Goal: Task Accomplishment & Management: Complete application form

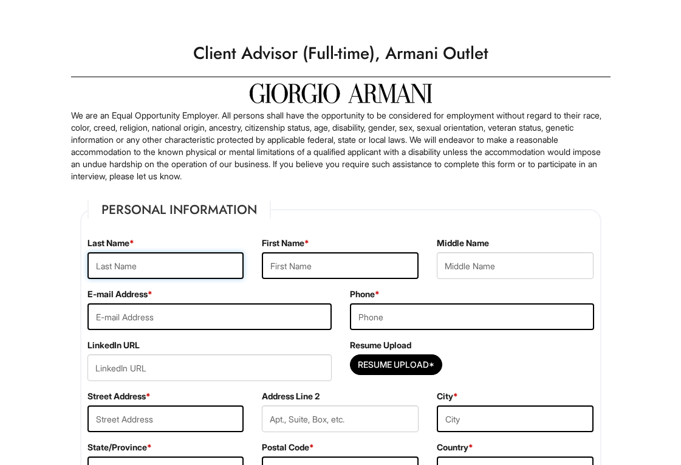
click at [163, 261] on input "text" at bounding box center [166, 265] width 157 height 27
type input "Ruby"
type input "[PERSON_NAME]"
type input "[PERSON_NAME][EMAIL_ADDRESS][DOMAIN_NAME]"
click at [353, 308] on input "tel" at bounding box center [472, 316] width 244 height 27
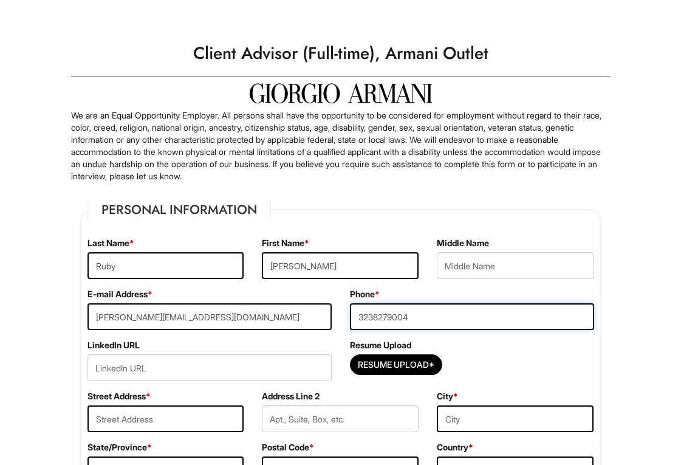
type input "3238279004"
click at [489, 357] on div "Resume Upload*" at bounding box center [472, 367] width 244 height 27
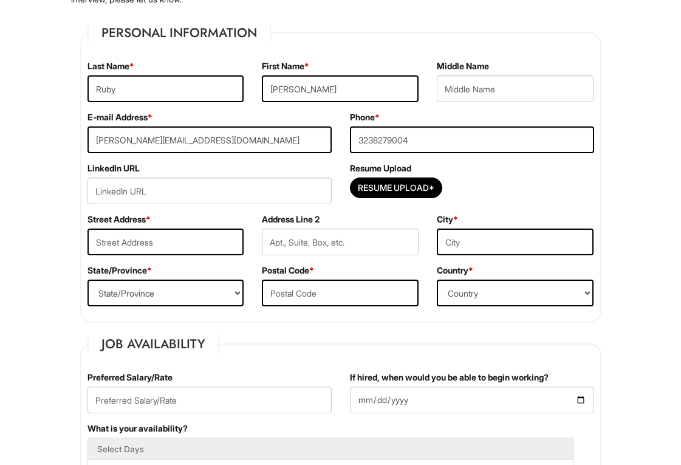
scroll to position [186, 0]
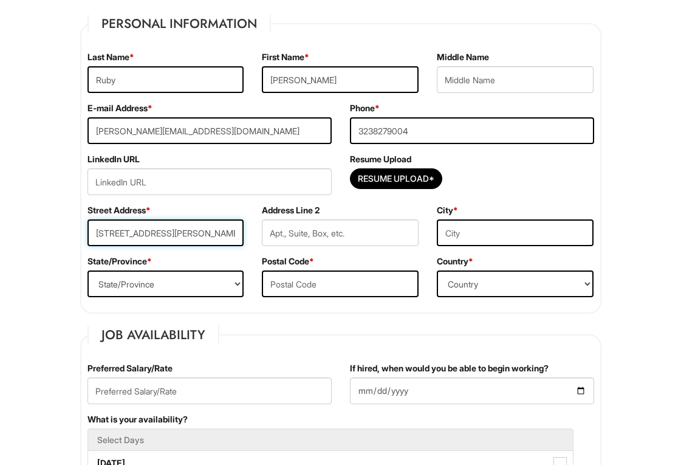
type input "[STREET_ADDRESS][PERSON_NAME]"
type input "[GEOGRAPHIC_DATA]"
select select "CA"
type input "90023"
select select "[GEOGRAPHIC_DATA]"
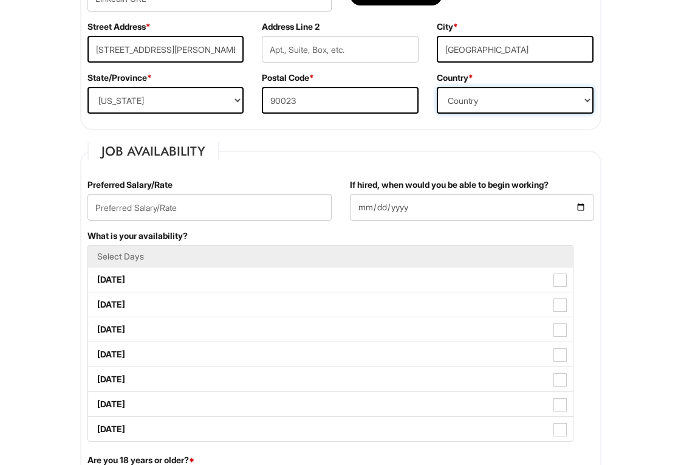
scroll to position [394, 0]
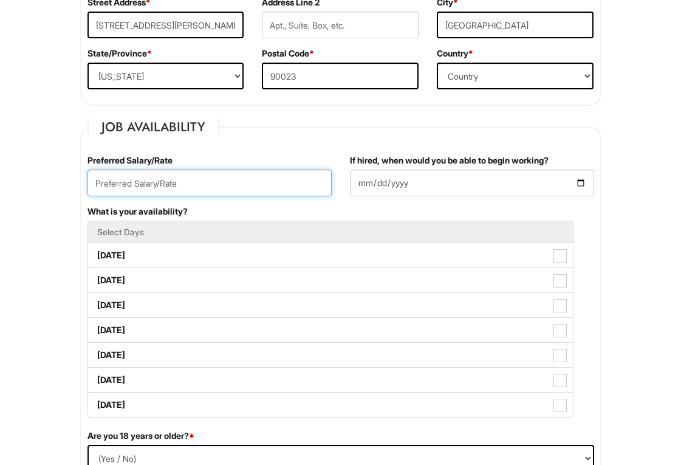
click at [196, 190] on input "text" at bounding box center [210, 183] width 244 height 27
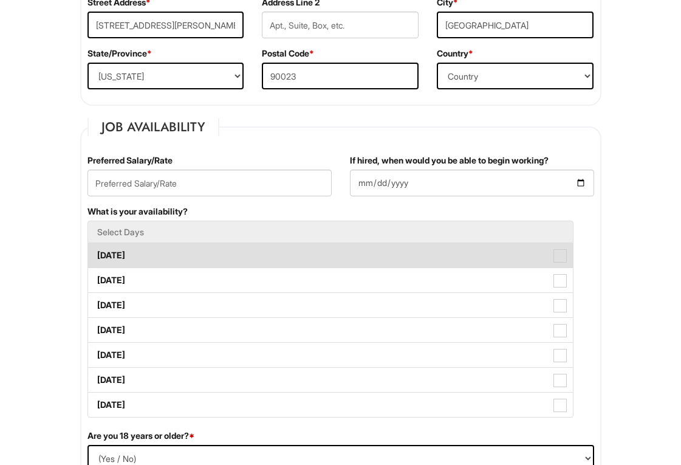
click at [557, 256] on span at bounding box center [560, 255] width 13 height 13
click at [96, 253] on Available_Monday "[DATE]" at bounding box center [92, 250] width 8 height 8
checkbox Available_Monday "true"
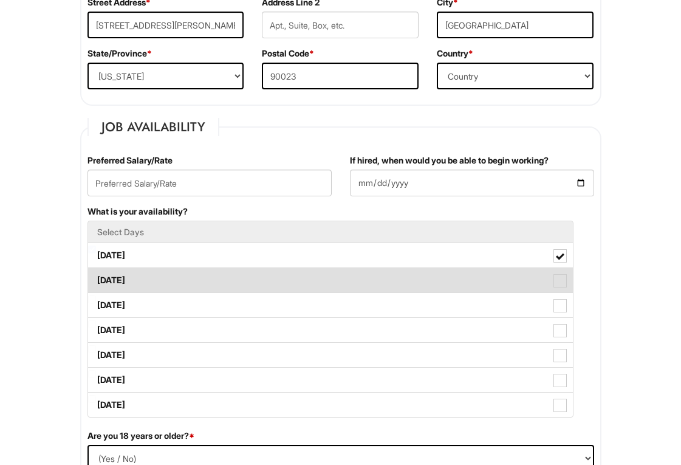
click at [566, 283] on span at bounding box center [560, 280] width 13 height 13
click at [96, 278] on Available_Tuesday "[DATE]" at bounding box center [92, 274] width 8 height 8
checkbox Available_Tuesday "true"
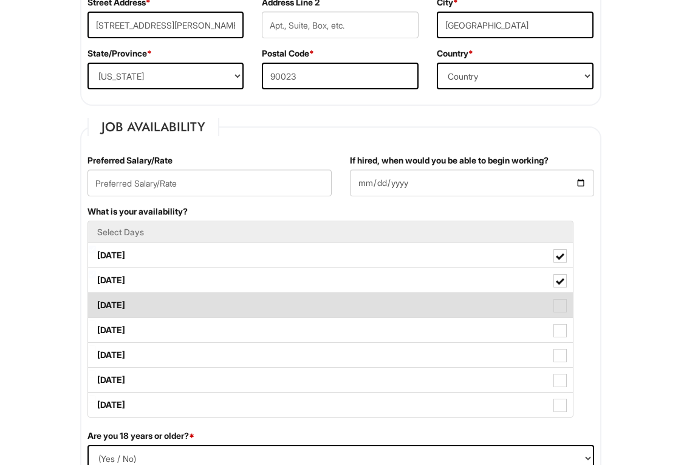
click at [559, 304] on span at bounding box center [560, 305] width 13 height 13
click at [96, 303] on Available_Wednesday "[DATE]" at bounding box center [92, 299] width 8 height 8
checkbox Available_Wednesday "true"
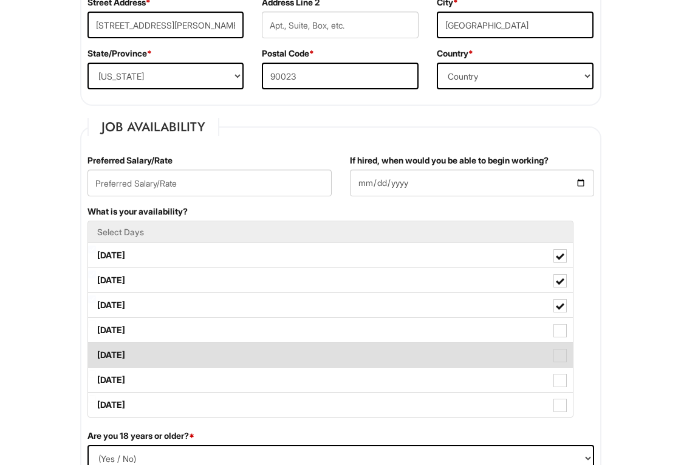
click at [565, 355] on span at bounding box center [560, 355] width 13 height 13
click at [96, 353] on Available_Friday "[DATE]" at bounding box center [92, 349] width 8 height 8
checkbox Available_Friday "true"
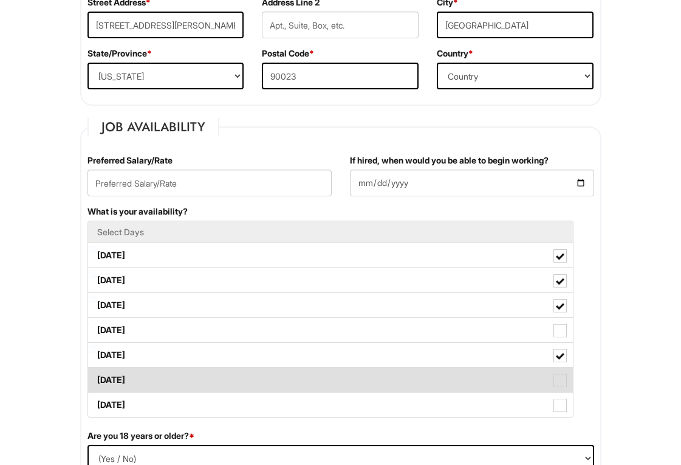
click at [562, 387] on span at bounding box center [560, 380] width 13 height 13
click at [96, 378] on Available_Saturday "[DATE]" at bounding box center [92, 374] width 8 height 8
checkbox Available_Saturday "true"
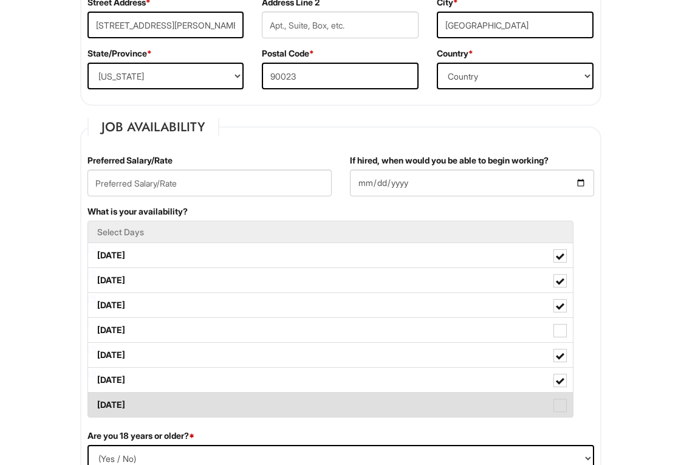
click at [563, 416] on label "[DATE]" at bounding box center [330, 405] width 485 height 24
click at [96, 403] on Available_Sunday "[DATE]" at bounding box center [92, 399] width 8 height 8
checkbox Available_Sunday "true"
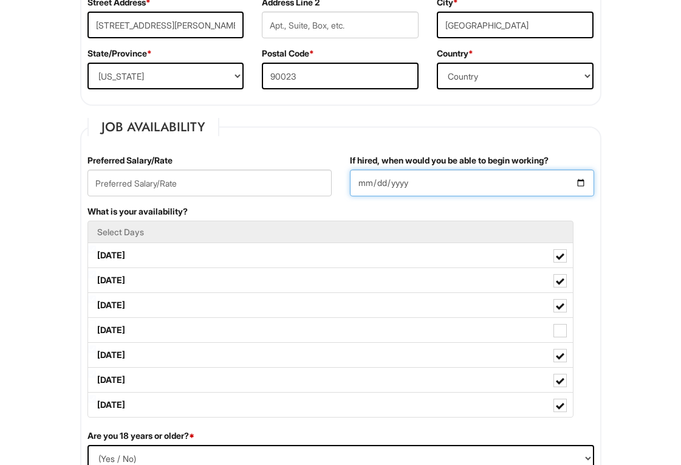
click at [410, 191] on input "If hired, when would you be able to begin working?" at bounding box center [472, 183] width 244 height 27
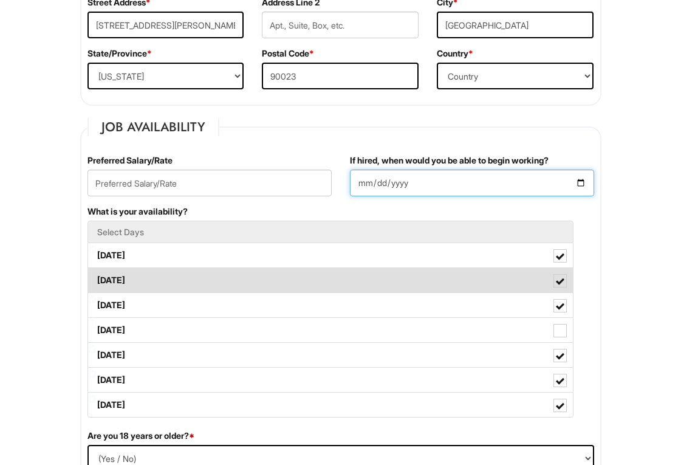
scroll to position [1, 0]
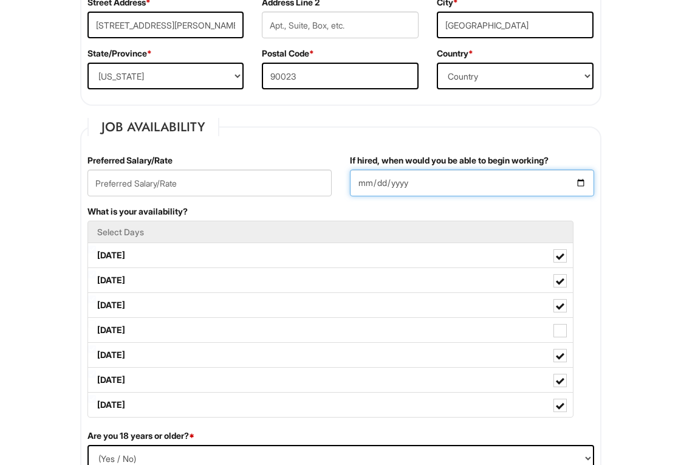
click at [448, 179] on input "[DATE]" at bounding box center [472, 183] width 244 height 27
type input "[DATE]"
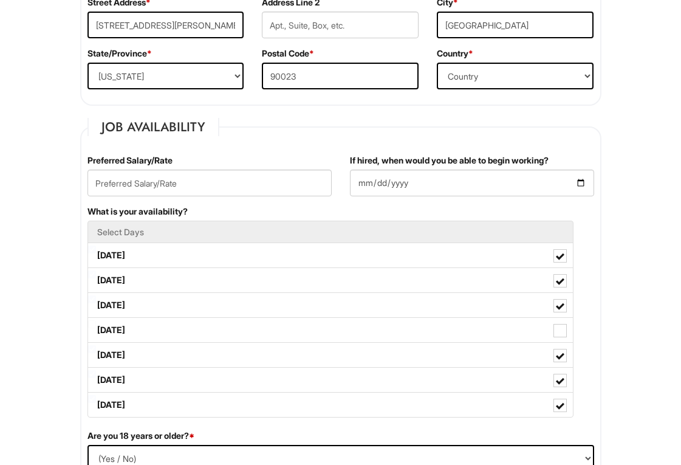
click at [484, 202] on div "If hired, when would you be able to begin working? [DATE]" at bounding box center [472, 179] width 263 height 51
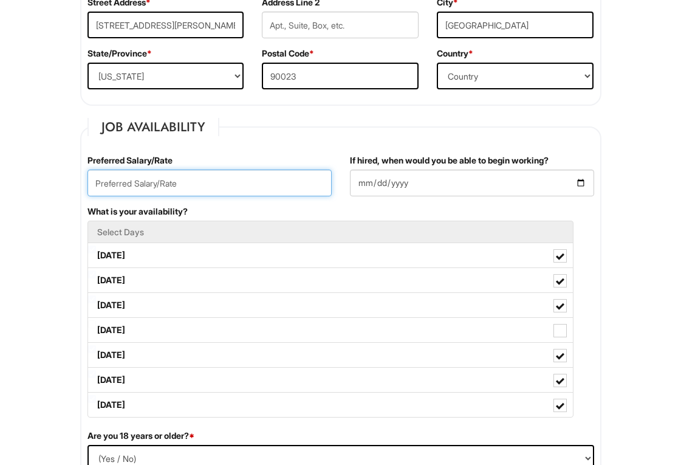
click at [259, 181] on input "text" at bounding box center [210, 183] width 244 height 27
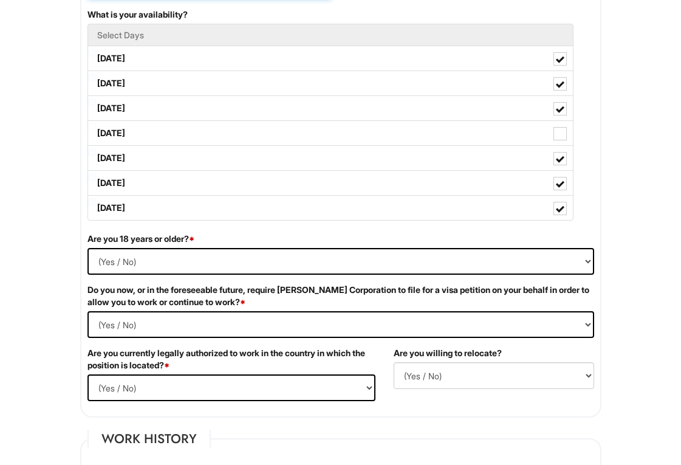
scroll to position [598, 0]
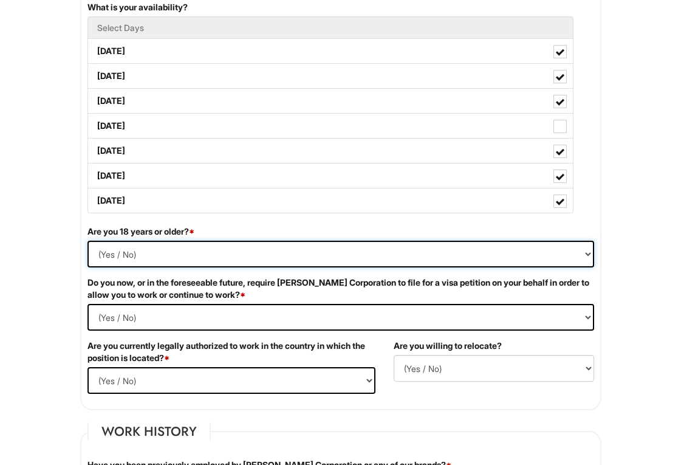
select select "Yes"
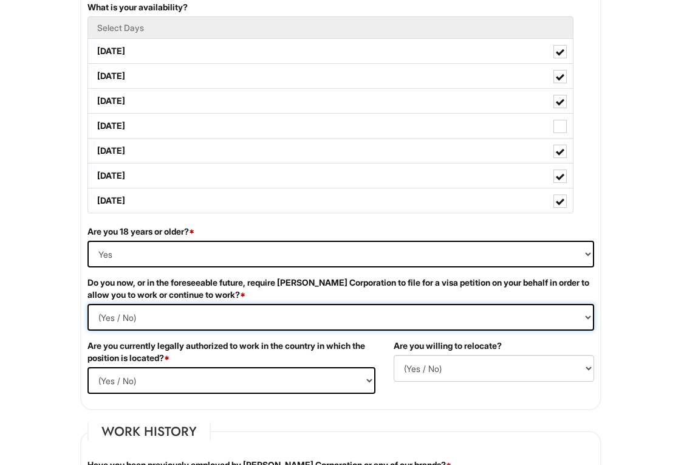
select Required "No"
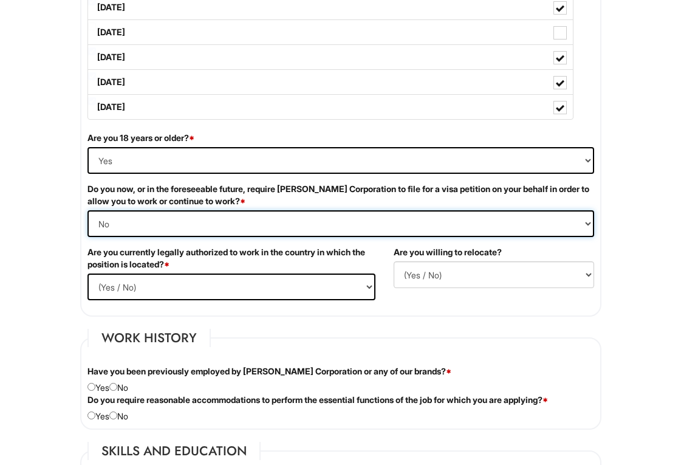
scroll to position [707, 0]
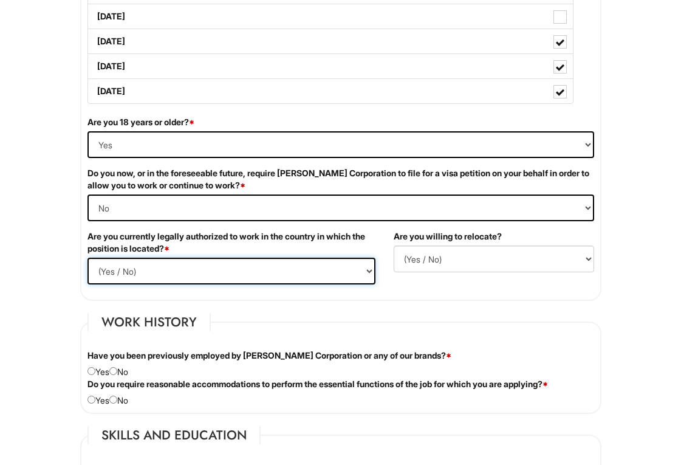
select select "Yes"
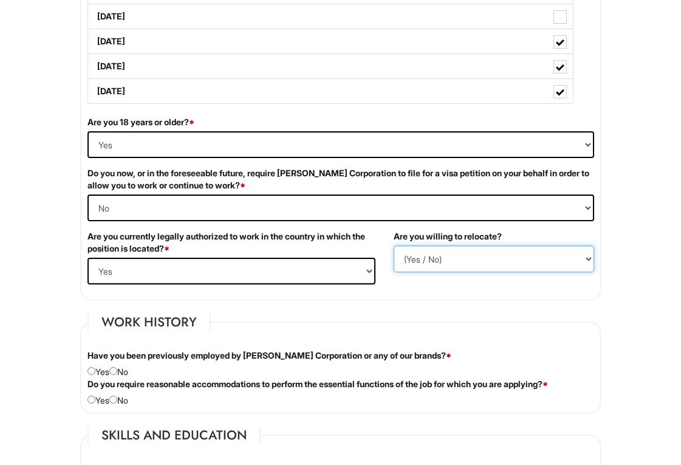
select select "Y"
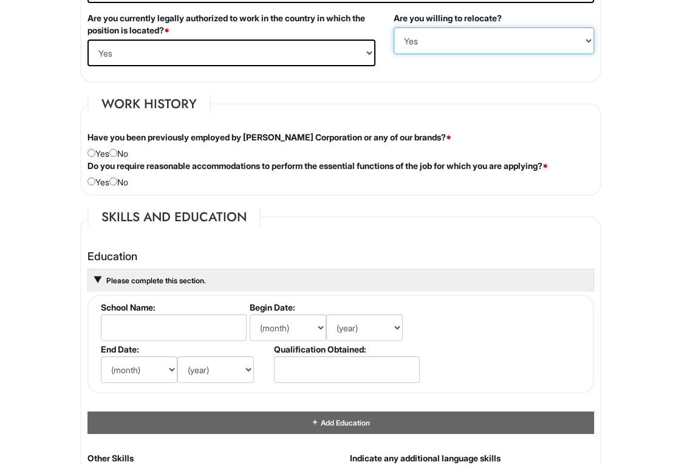
scroll to position [934, 0]
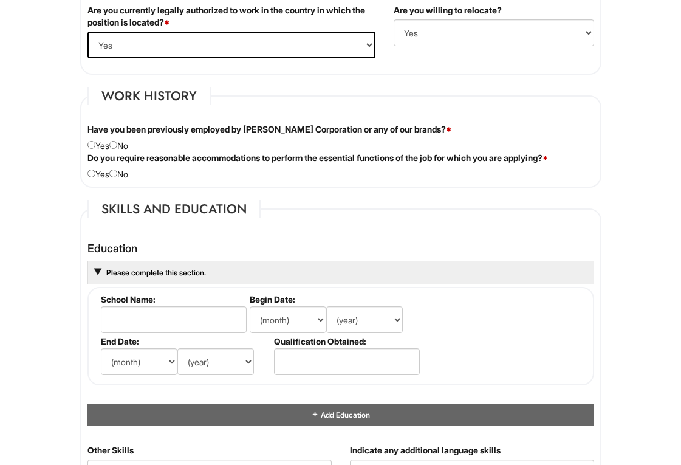
click at [92, 146] on input "radio" at bounding box center [92, 145] width 8 height 8
radio input "true"
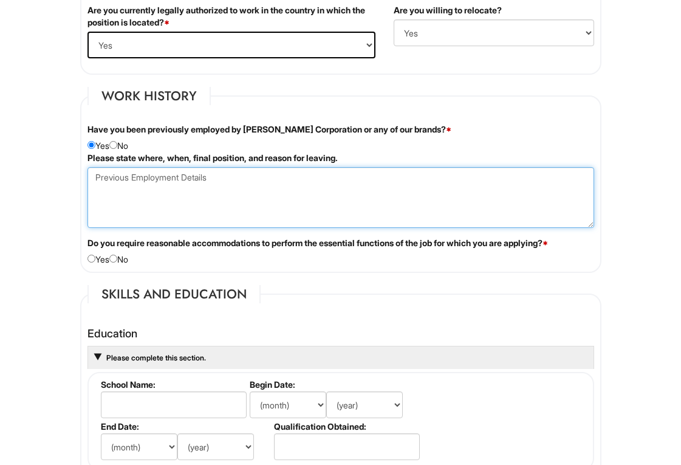
click at [128, 194] on Employment at bounding box center [341, 197] width 507 height 61
type Employment "I was employed in Armani Exchange about [DATE], I took a break from the work fi…"
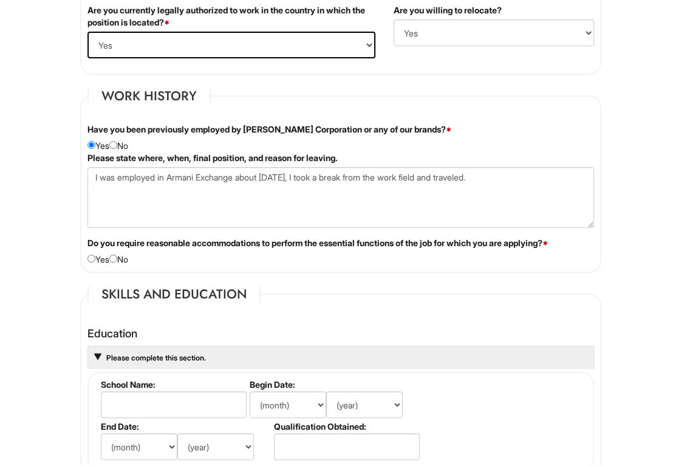
click at [117, 259] on input "radio" at bounding box center [113, 259] width 8 height 8
radio input "true"
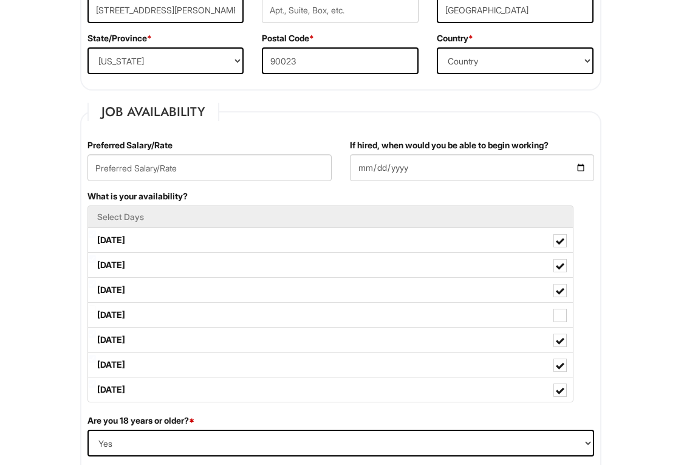
scroll to position [409, 0]
click at [125, 171] on input "text" at bounding box center [210, 167] width 244 height 27
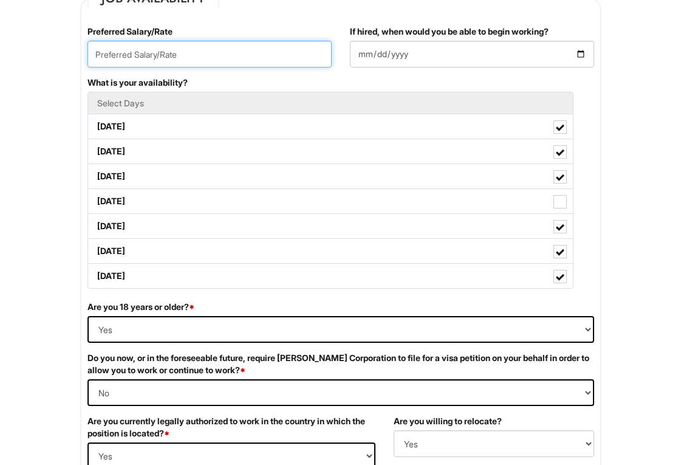
scroll to position [518, 0]
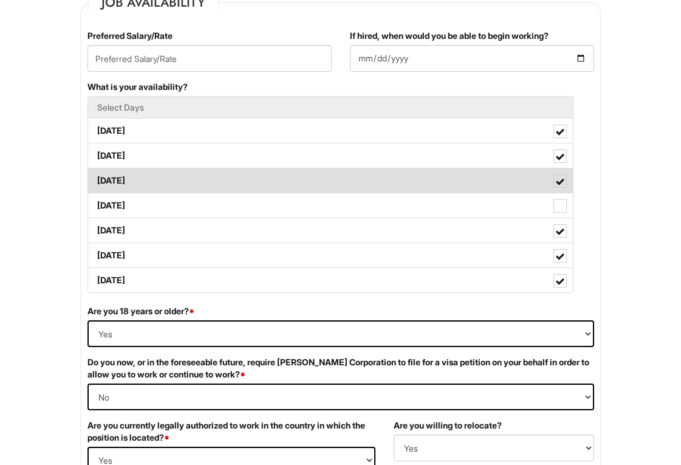
click at [560, 179] on span at bounding box center [560, 181] width 9 height 9
click at [96, 179] on Available_Wednesday "[DATE]" at bounding box center [92, 175] width 8 height 8
click at [564, 179] on span at bounding box center [560, 180] width 13 height 13
click at [96, 179] on Available_Wednesday "[DATE]" at bounding box center [92, 175] width 8 height 8
checkbox Available_Wednesday "true"
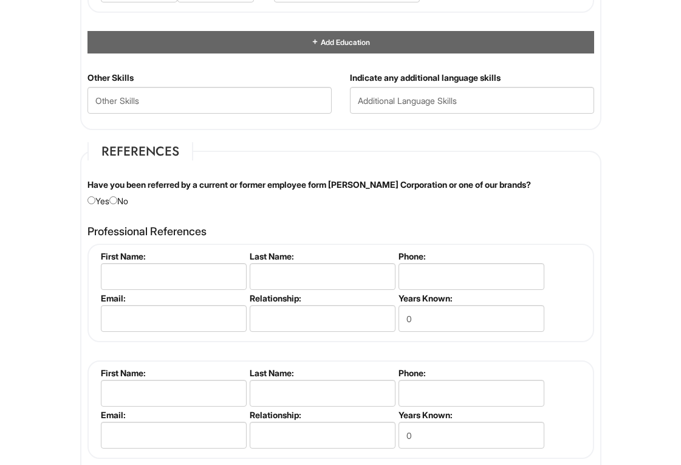
scroll to position [1389, 0]
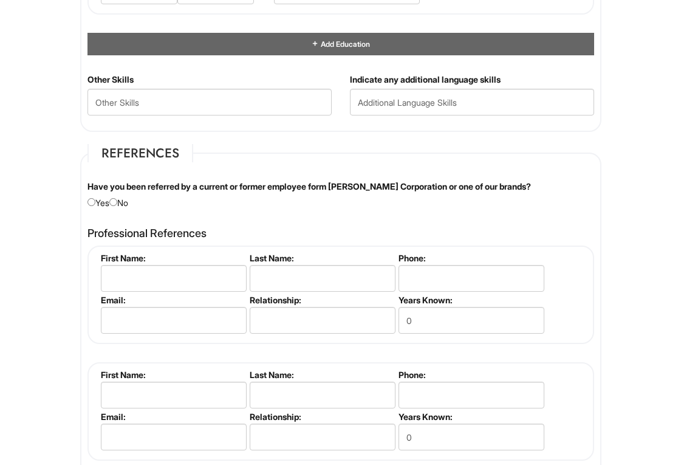
click at [122, 199] on div "Have you been referred by a current or former employee form [PERSON_NAME] Corpo…" at bounding box center [340, 195] width 525 height 29
click at [117, 199] on input "radio" at bounding box center [113, 202] width 8 height 8
radio input "true"
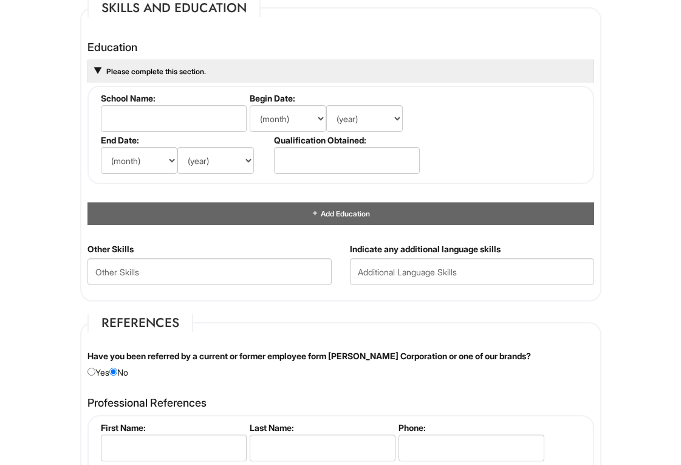
scroll to position [1223, 0]
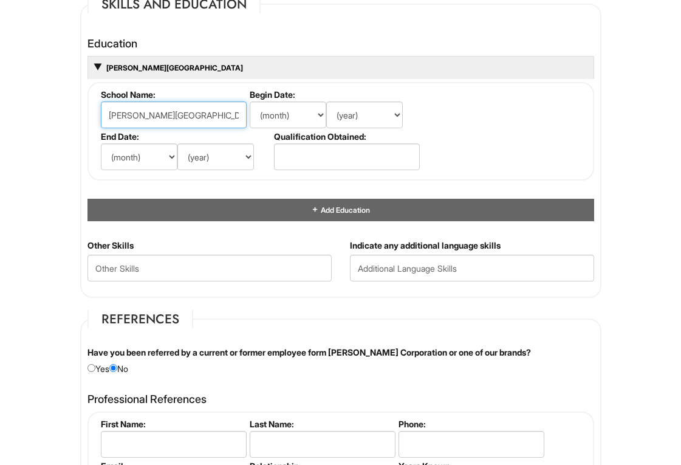
type input "[PERSON_NAME][GEOGRAPHIC_DATA]"
select select "8"
select select "2012"
select select "7"
select select "2016"
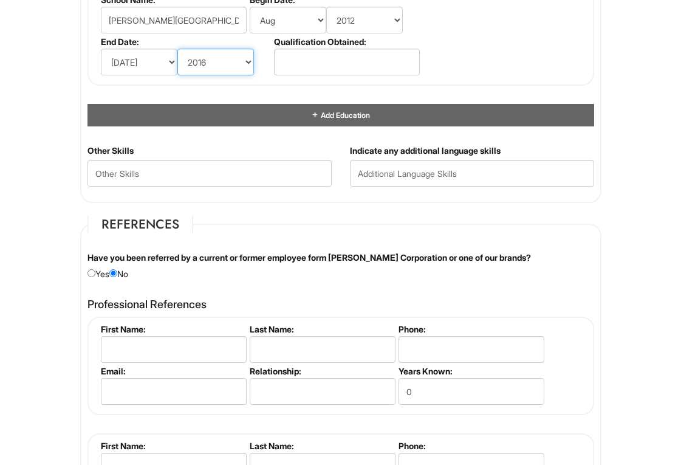
scroll to position [1324, 0]
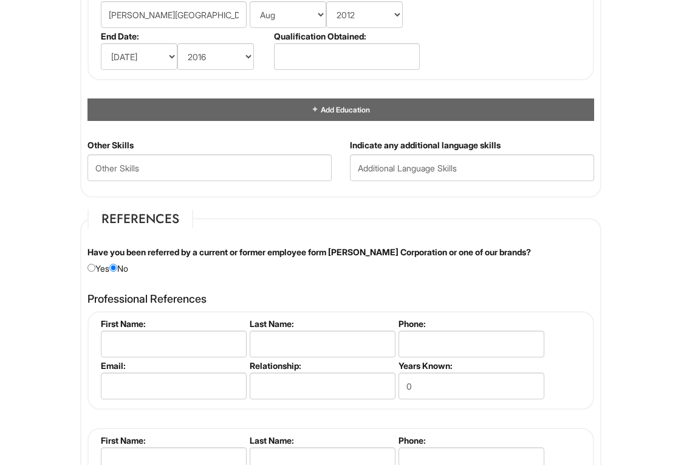
click at [266, 179] on div "Other Skills" at bounding box center [209, 164] width 263 height 51
click at [253, 170] on Skills "text" at bounding box center [210, 167] width 244 height 27
click at [394, 158] on input "text" at bounding box center [472, 167] width 244 height 27
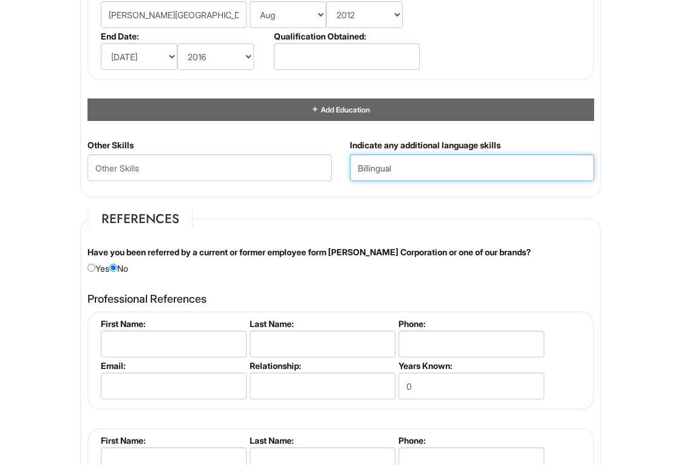
type input "Billingual"
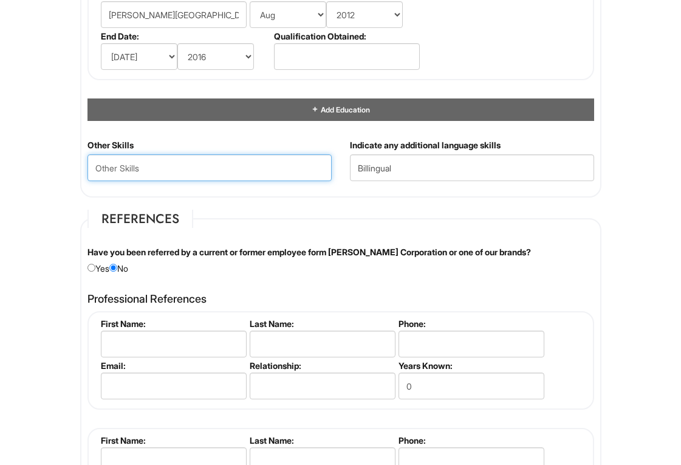
click at [255, 160] on Skills "text" at bounding box center [210, 167] width 244 height 27
type Skills "f"
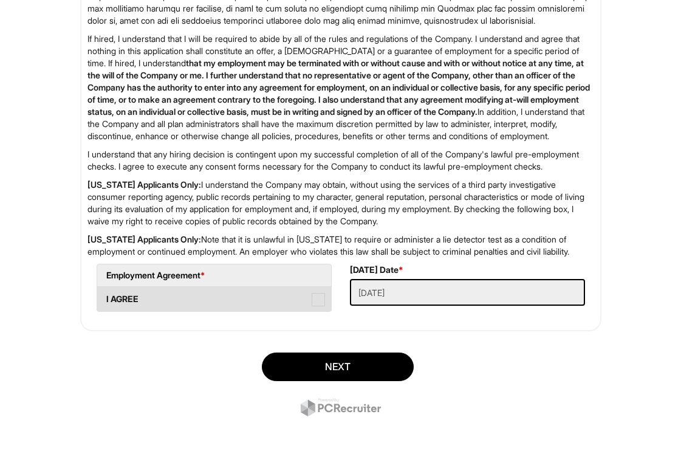
scroll to position [2038, 0]
type Skills "Organized, fast learner , team player"
click at [320, 300] on span at bounding box center [318, 299] width 13 height 13
click at [105, 297] on AGREE "I AGREE" at bounding box center [101, 293] width 8 height 8
checkbox AGREE "true"
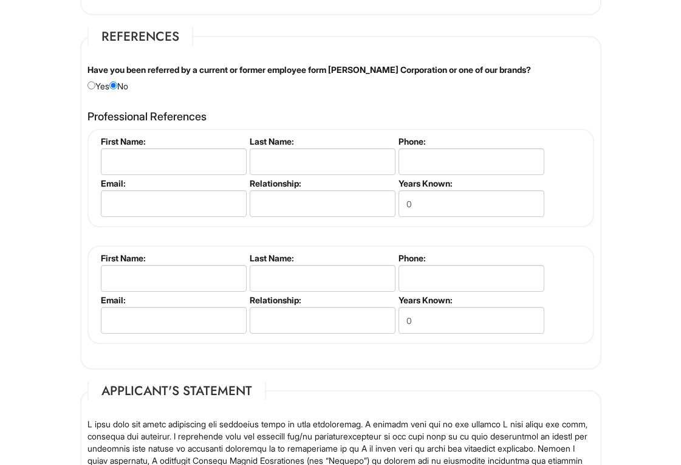
scroll to position [1504, 0]
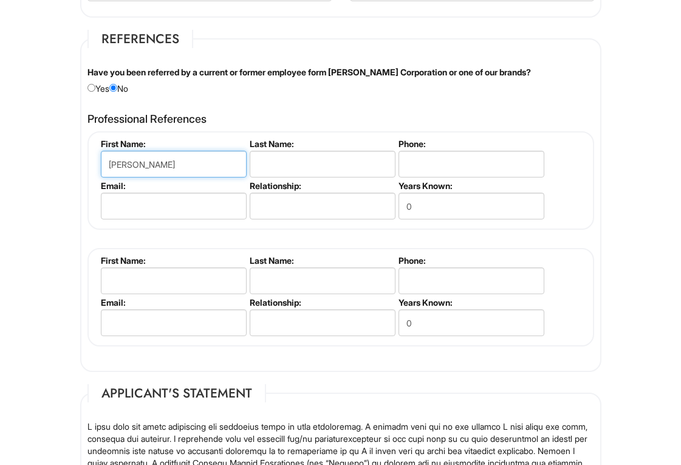
type input "[PERSON_NAME]"
click at [271, 156] on input "text" at bounding box center [323, 164] width 146 height 27
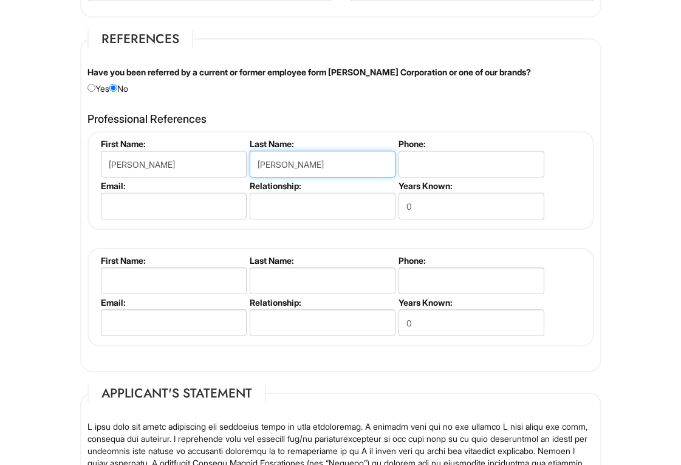
type input "[PERSON_NAME]"
click at [410, 159] on input "tel" at bounding box center [472, 164] width 146 height 27
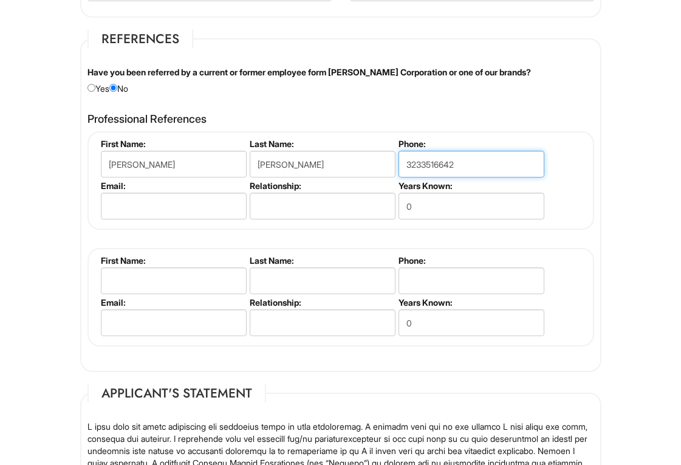
type input "3233516642"
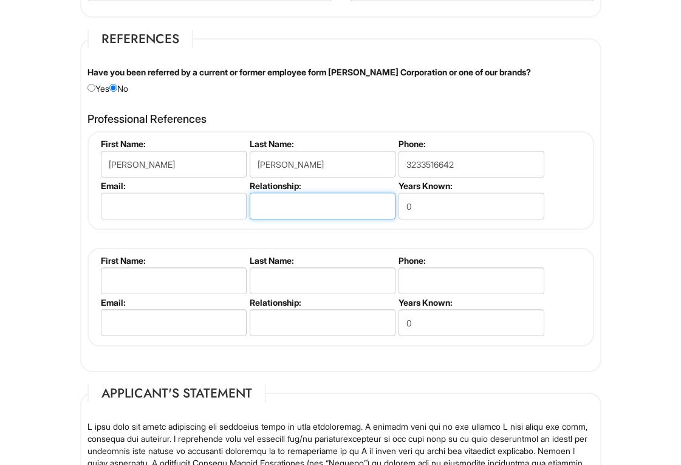
click at [309, 205] on input "text" at bounding box center [323, 206] width 146 height 27
type input "Coordinator"
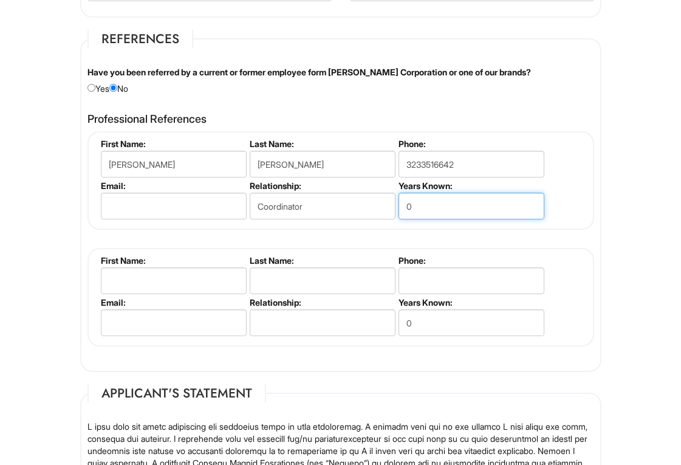
click at [435, 196] on input "0" at bounding box center [472, 206] width 146 height 27
type input "10 years"
click at [436, 303] on li "Years Known: 0" at bounding box center [470, 318] width 149 height 42
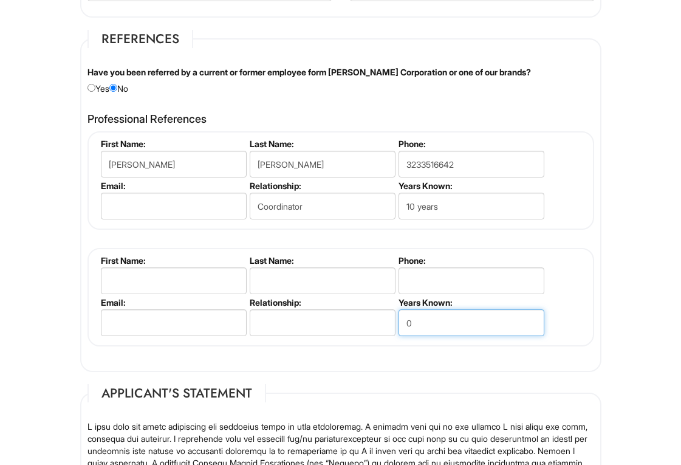
click at [429, 309] on input "0" at bounding box center [472, 322] width 146 height 27
type input "10 years"
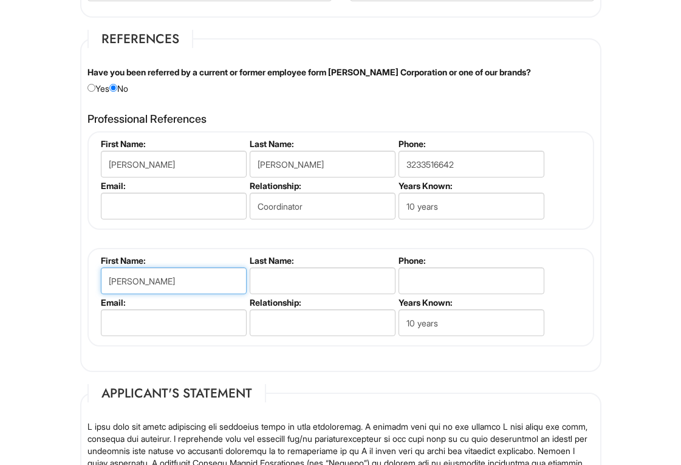
type input "[PERSON_NAME]"
click at [298, 259] on label "Last Name:" at bounding box center [322, 260] width 144 height 10
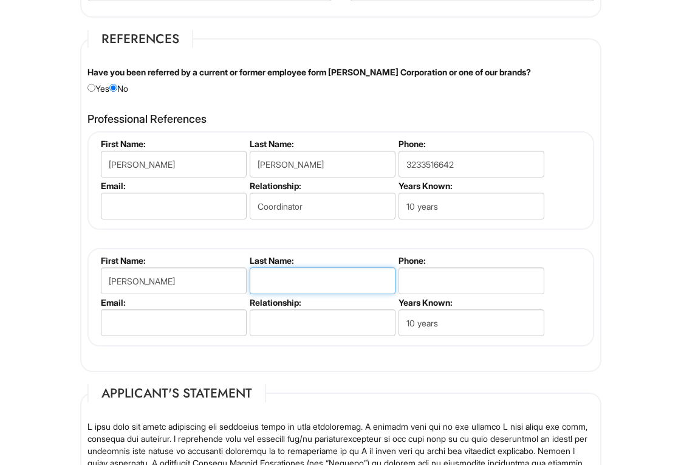
click at [297, 267] on input "text" at bounding box center [323, 280] width 146 height 27
type input "[PERSON_NAME]"
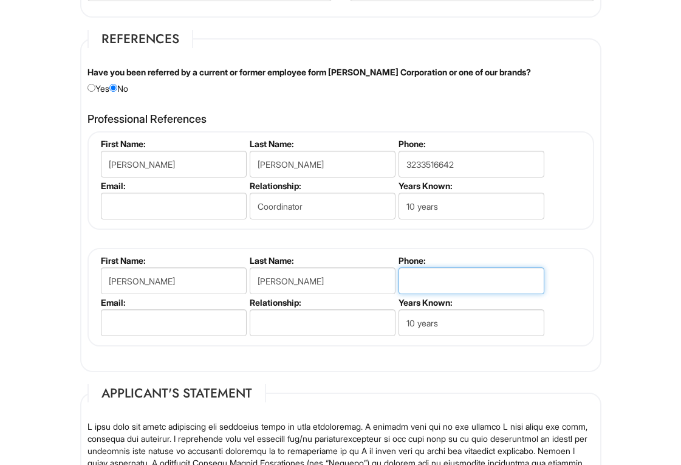
click at [442, 270] on input "tel" at bounding box center [472, 280] width 146 height 27
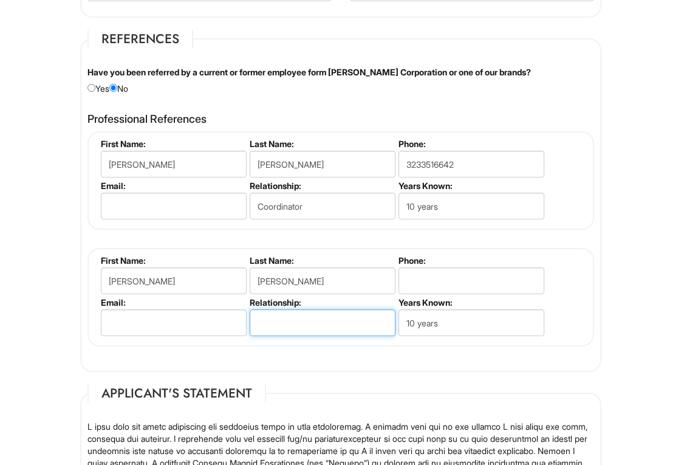
click at [313, 310] on input "text" at bounding box center [323, 322] width 146 height 27
type input "Coordinator of Religious Education"
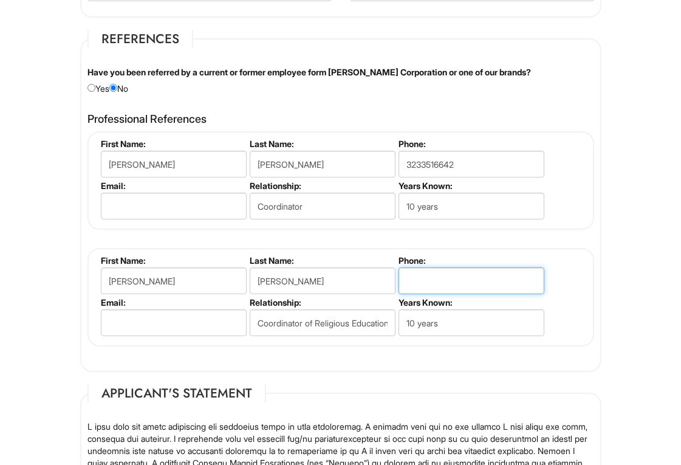
click at [450, 275] on input "tel" at bounding box center [472, 280] width 146 height 27
type input "3233654189"
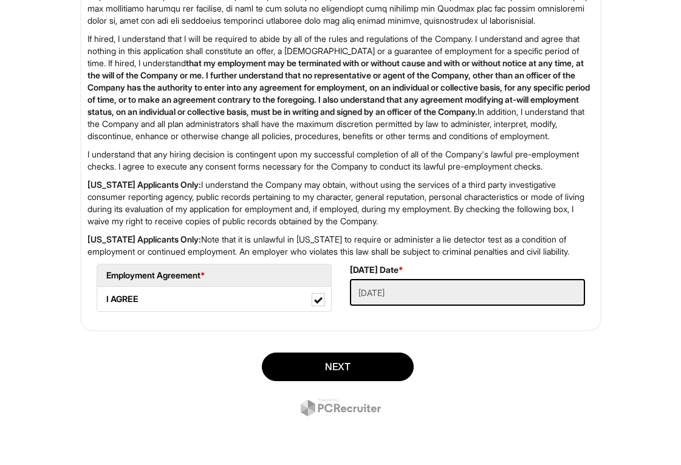
scroll to position [2038, 0]
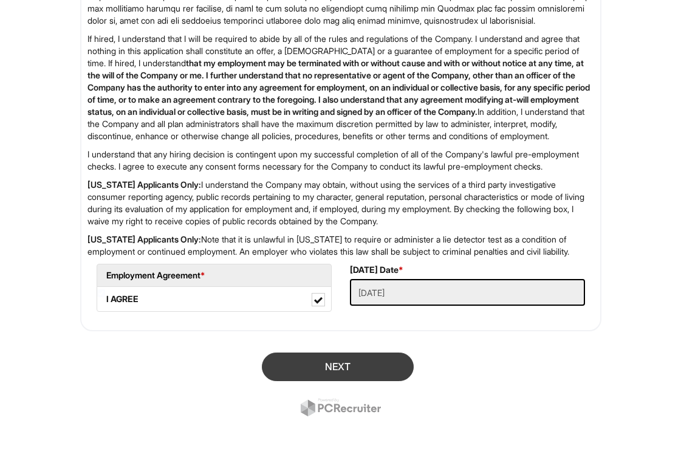
click at [351, 365] on button "Next" at bounding box center [338, 367] width 152 height 29
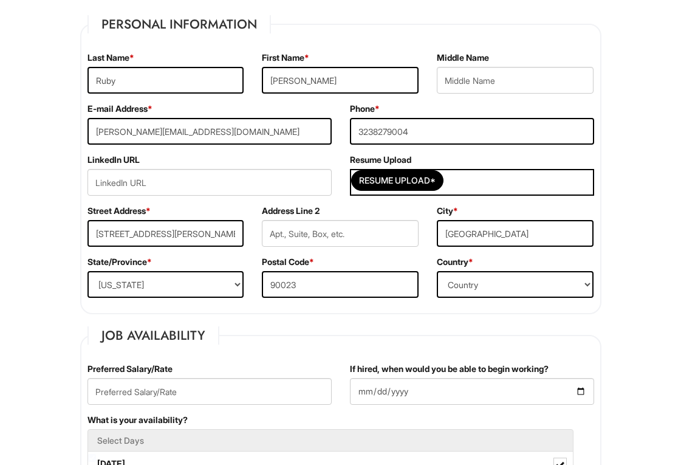
scroll to position [207, 0]
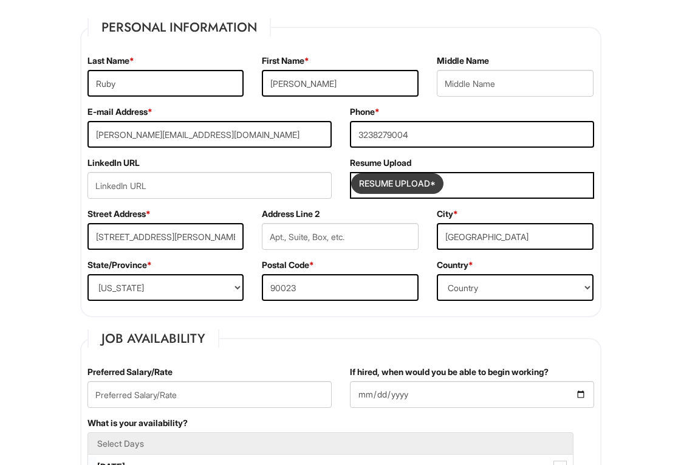
type input "C:\fakepath\Current resume.doc-2.docx"
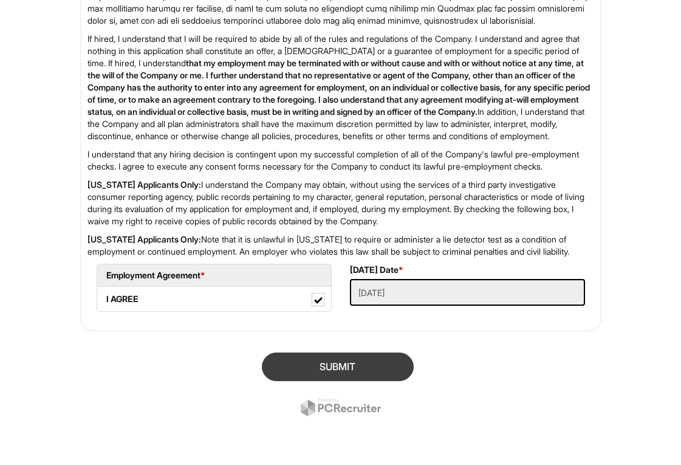
scroll to position [2062, 0]
click at [351, 362] on button "SUBMIT" at bounding box center [338, 367] width 152 height 29
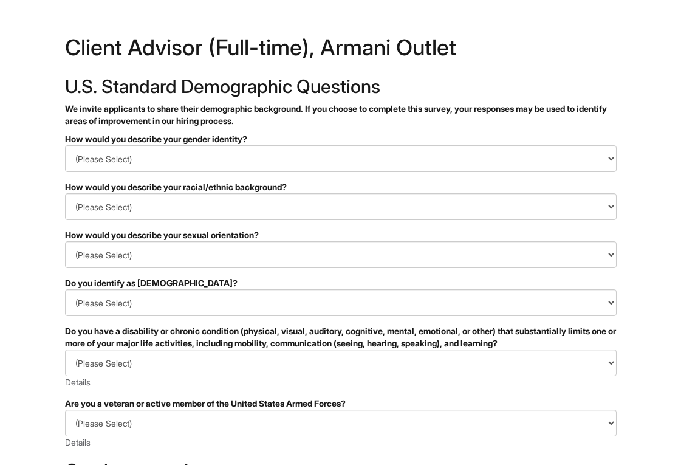
scroll to position [15, 0]
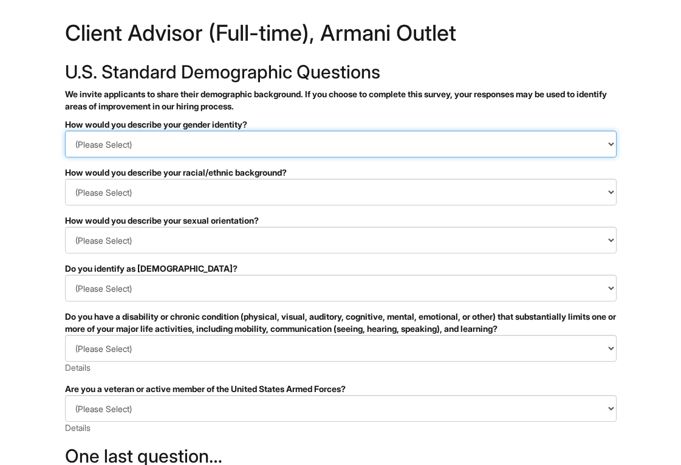
select select "Woman"
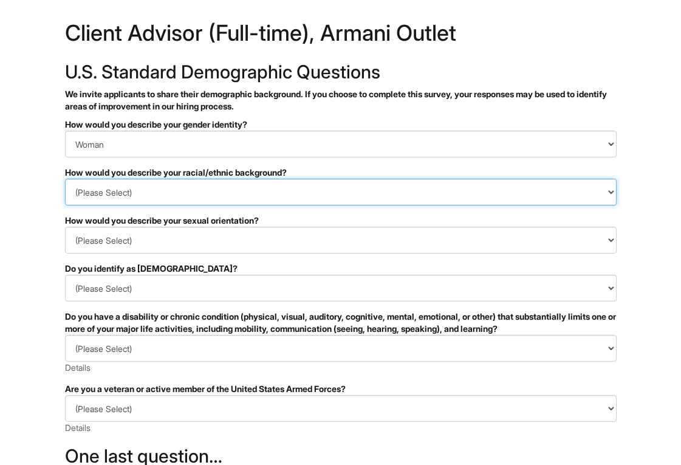
select select "Hispanic, Latinx or of Spanish Origin"
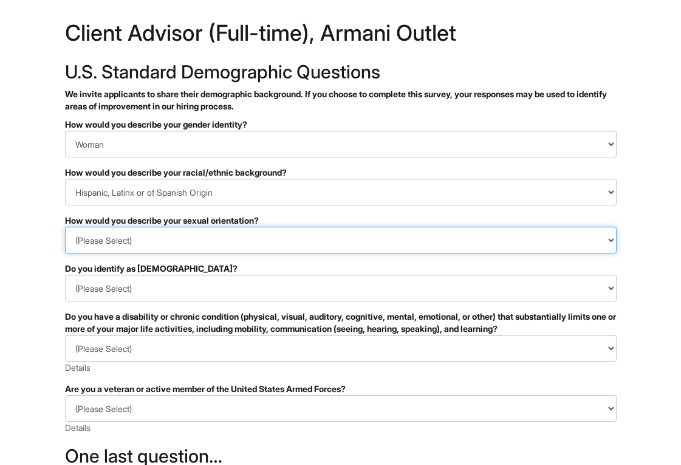
select select "I don't wish to answer"
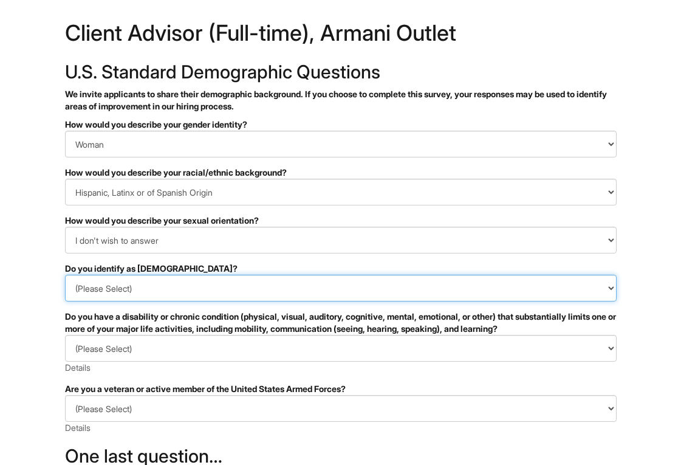
select select "No"
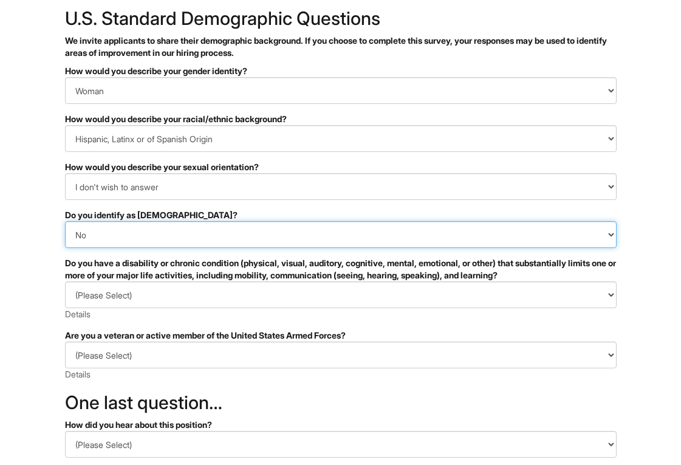
scroll to position [71, 0]
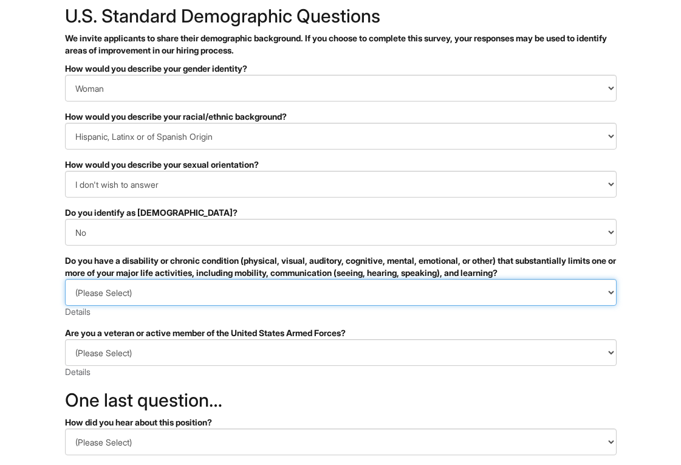
select select "NO, I DON'T HAVE A DISABILITY"
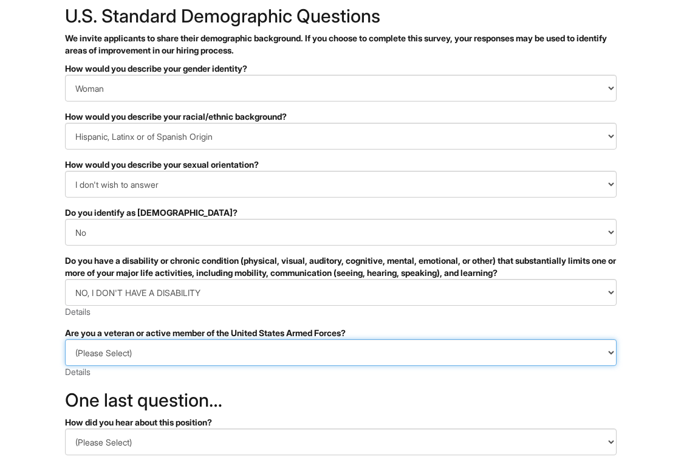
select select "I AM NOT A PROTECTED VETERAN"
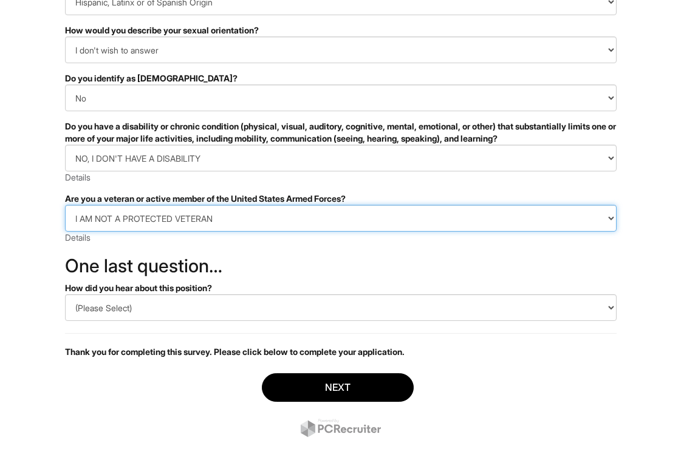
scroll to position [207, 0]
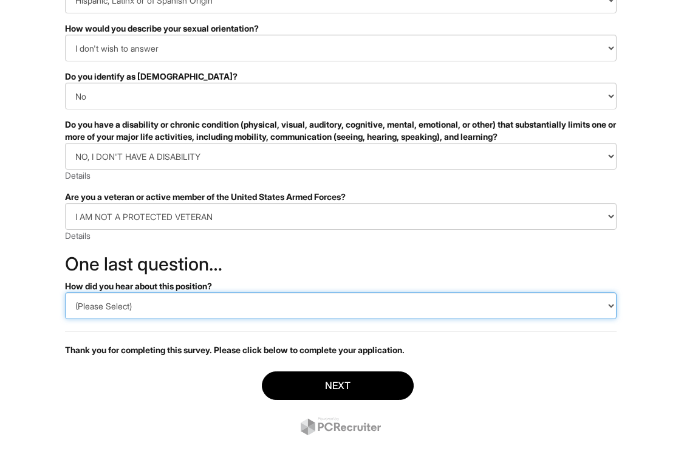
select select "Referral"
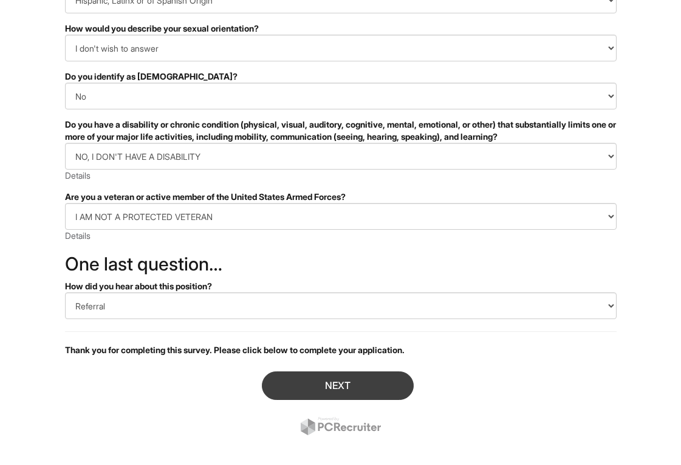
click at [322, 386] on button "Next" at bounding box center [338, 385] width 152 height 29
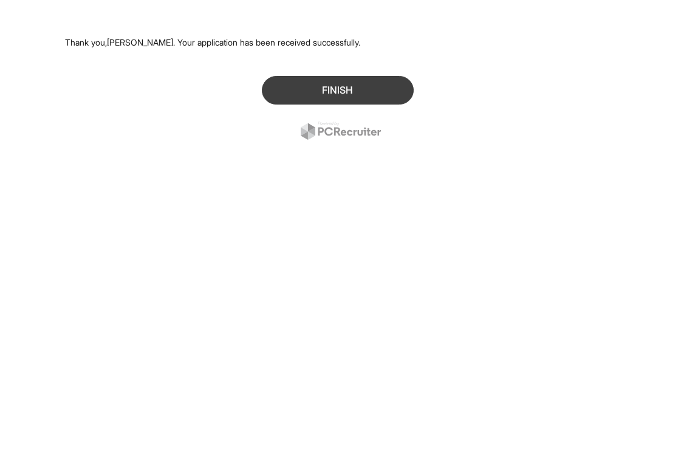
click at [337, 91] on button "Finish" at bounding box center [338, 90] width 152 height 29
